Goal: Task Accomplishment & Management: Complete application form

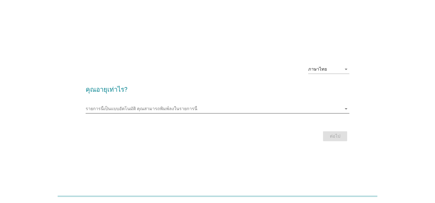
click at [146, 106] on input "รายการนี้เป็นแบบอัตโนมัติ คุณสามารถพิมพ์ลงในรายการนี้" at bounding box center [214, 108] width 256 height 9
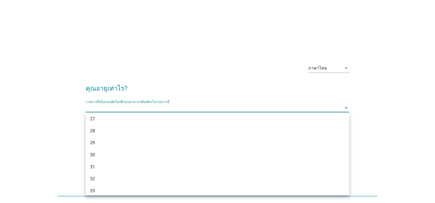
scroll to position [155, 0]
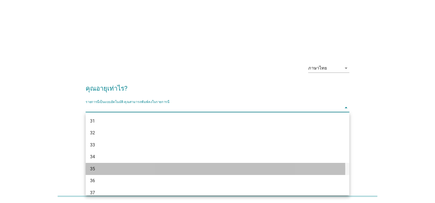
click at [97, 165] on div "35" at bounding box center [207, 168] width 234 height 7
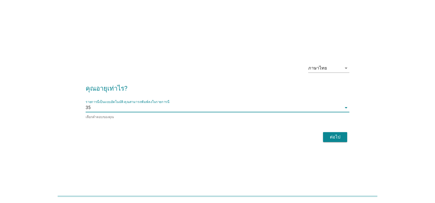
click at [334, 134] on div "ต่อไป" at bounding box center [334, 137] width 15 height 7
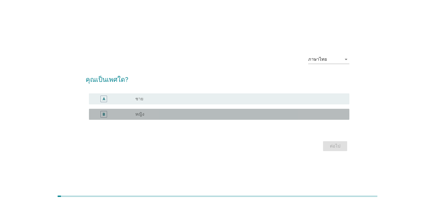
click at [266, 112] on div "radio_button_unchecked หญิง" at bounding box center [237, 113] width 205 height 5
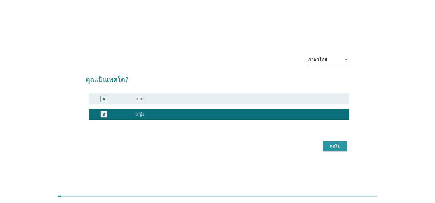
click at [327, 146] on div "ต่อไป" at bounding box center [334, 146] width 15 height 7
drag, startPoint x: 335, startPoint y: 143, endPoint x: 215, endPoint y: 116, distance: 122.9
click at [335, 143] on div "ต่อไป" at bounding box center [217, 145] width 263 height 13
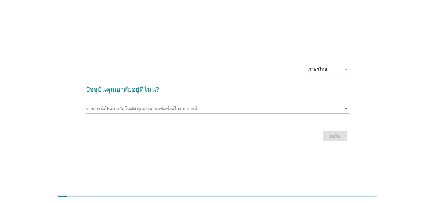
click at [136, 106] on input "รายการนี้เป็นแบบอัตโนมัติ คุณสามารถพิมพ์ลงในรายการนี้" at bounding box center [214, 108] width 256 height 9
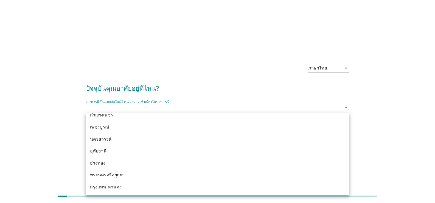
scroll to position [411, 0]
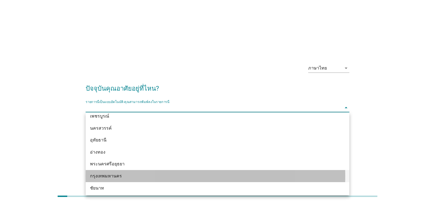
click at [105, 173] on div "กรุงเทพมหานคร" at bounding box center [207, 175] width 234 height 7
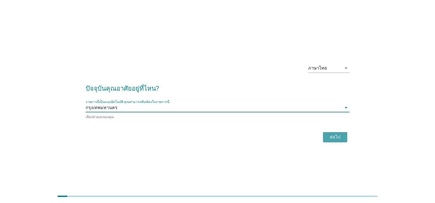
click at [334, 135] on div "ต่อไป" at bounding box center [334, 137] width 15 height 7
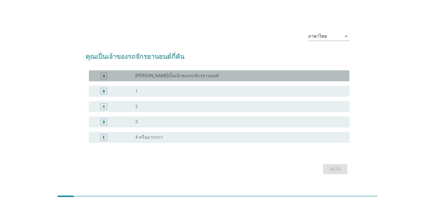
click at [104, 75] on div "A" at bounding box center [104, 76] width 2 height 6
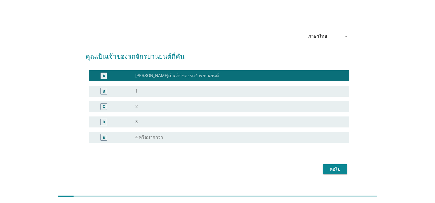
click at [104, 75] on div "A" at bounding box center [104, 76] width 2 height 6
click at [104, 119] on div "D" at bounding box center [104, 122] width 2 height 6
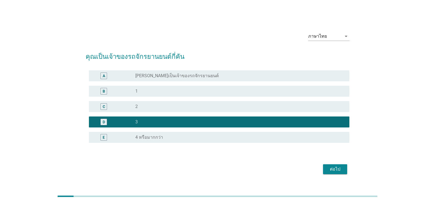
click at [334, 169] on div "ต่อไป" at bounding box center [334, 169] width 15 height 7
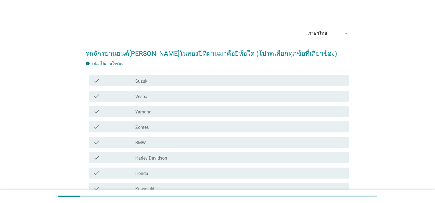
scroll to position [27, 0]
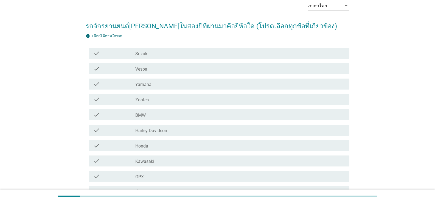
click at [96, 131] on icon "check" at bounding box center [96, 130] width 7 height 7
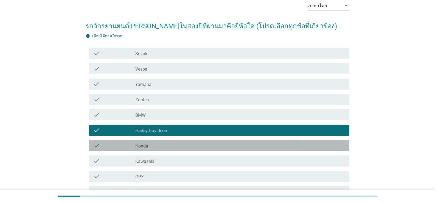
click at [95, 145] on icon "check" at bounding box center [96, 145] width 7 height 7
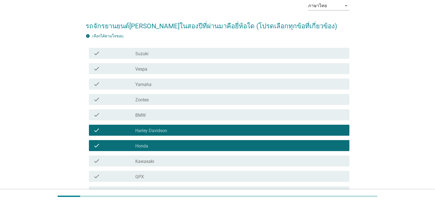
click at [96, 129] on icon "check" at bounding box center [96, 130] width 7 height 7
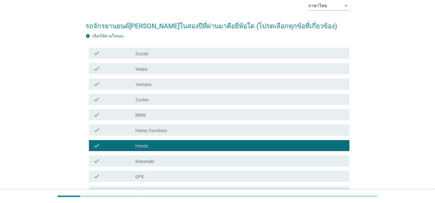
click at [95, 82] on icon "check" at bounding box center [96, 84] width 7 height 7
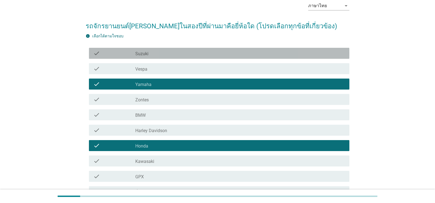
click at [98, 48] on div "check check_box_outline_blank Suzuki" at bounding box center [219, 53] width 260 height 11
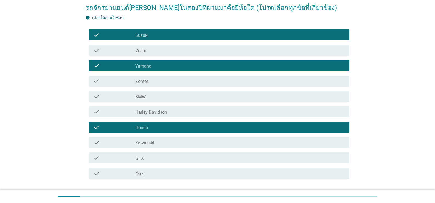
scroll to position [82, 0]
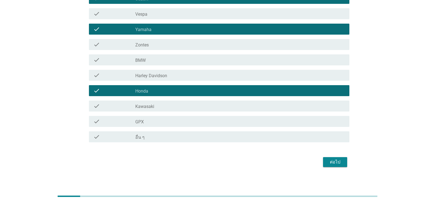
click at [342, 162] on div "ต่อไป" at bounding box center [334, 161] width 15 height 7
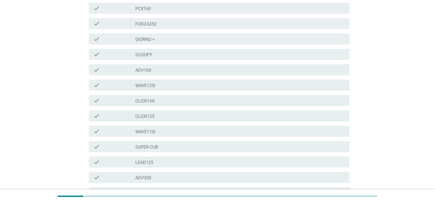
scroll to position [0, 0]
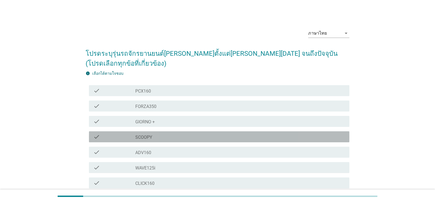
click at [102, 136] on div "check" at bounding box center [114, 136] width 42 height 7
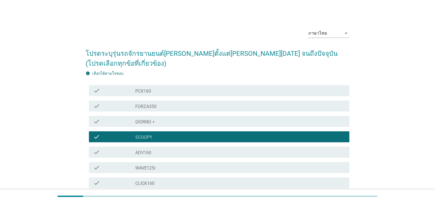
click at [170, 164] on div "check_box_outline_blank WAVE125i" at bounding box center [239, 167] width 209 height 7
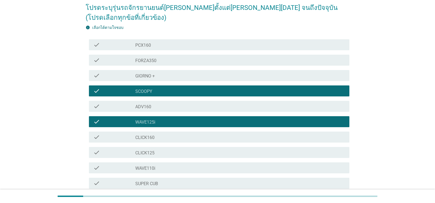
scroll to position [36, 0]
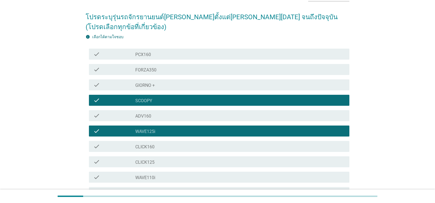
click at [112, 85] on div "check" at bounding box center [114, 84] width 42 height 7
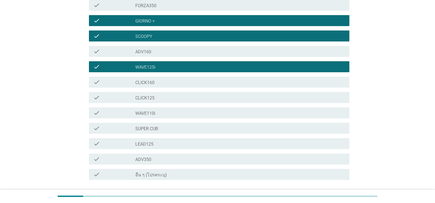
scroll to position [141, 0]
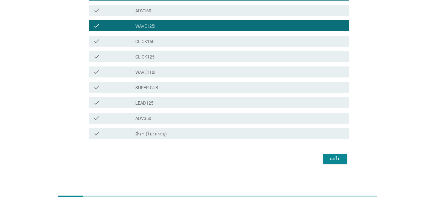
click at [331, 154] on button "ต่อไป" at bounding box center [335, 159] width 24 height 10
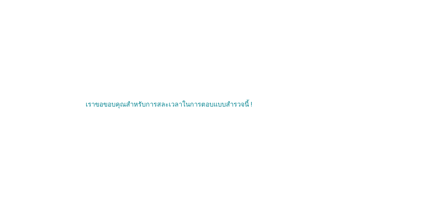
scroll to position [0, 0]
